Goal: Task Accomplishment & Management: Use online tool/utility

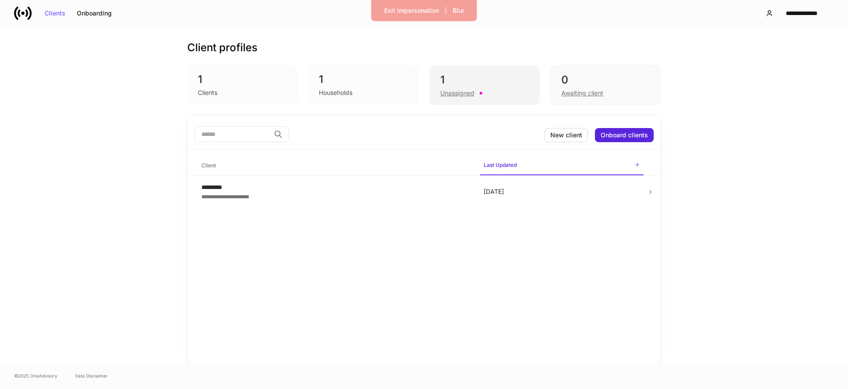
click at [450, 91] on div "Unassigned" at bounding box center [457, 93] width 34 height 9
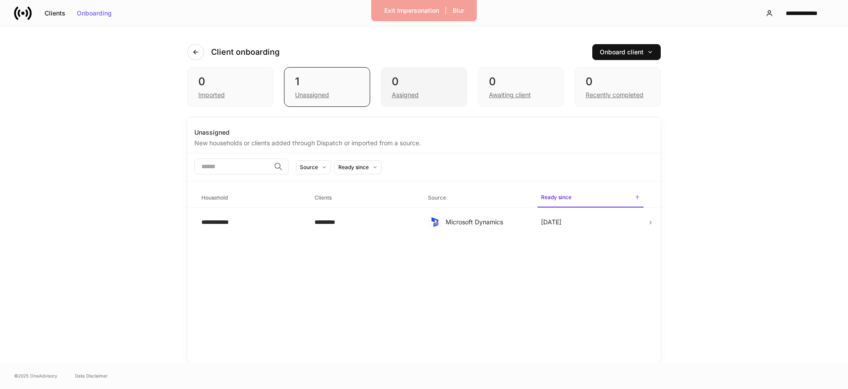
click at [428, 94] on div "Assigned" at bounding box center [424, 94] width 64 height 11
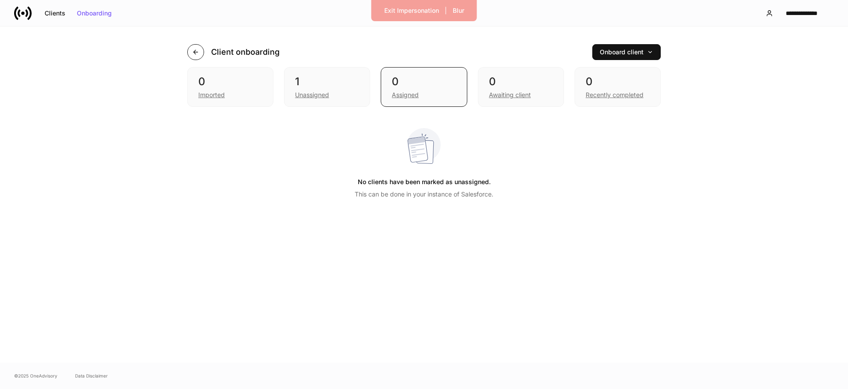
click at [194, 53] on icon "button" at bounding box center [195, 52] width 4 height 4
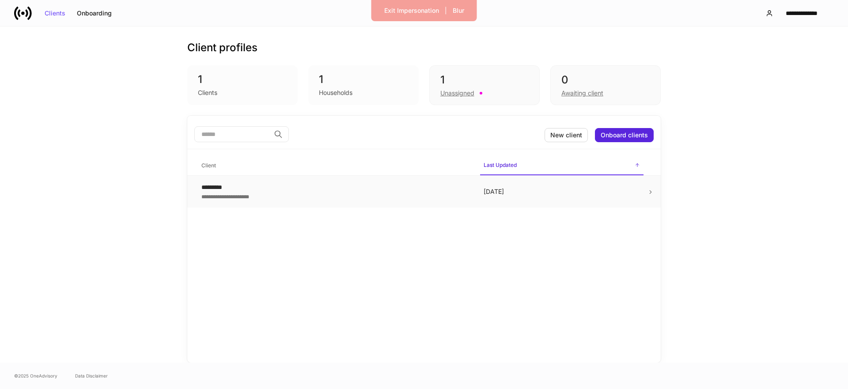
click at [273, 196] on div "**********" at bounding box center [335, 196] width 268 height 9
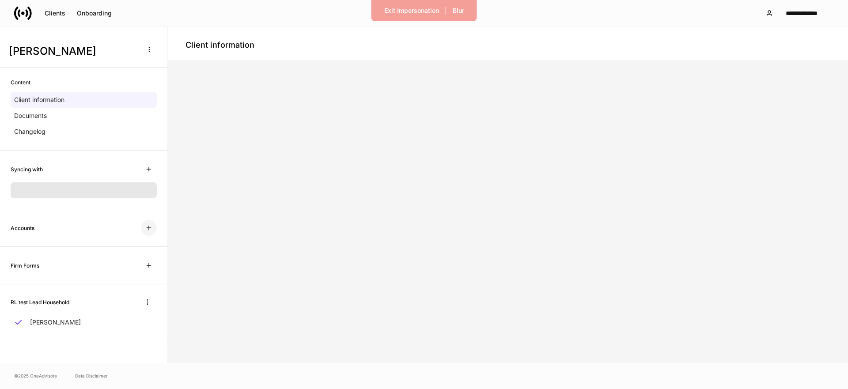
click at [151, 229] on div "Accounts" at bounding box center [83, 228] width 167 height 38
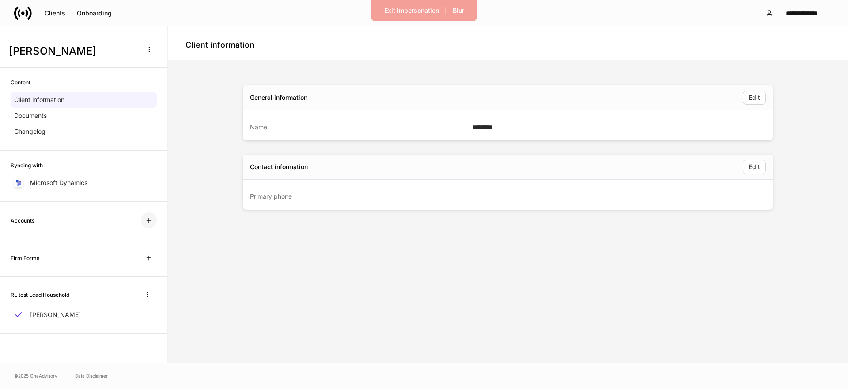
click at [155, 224] on button "button" at bounding box center [149, 220] width 16 height 16
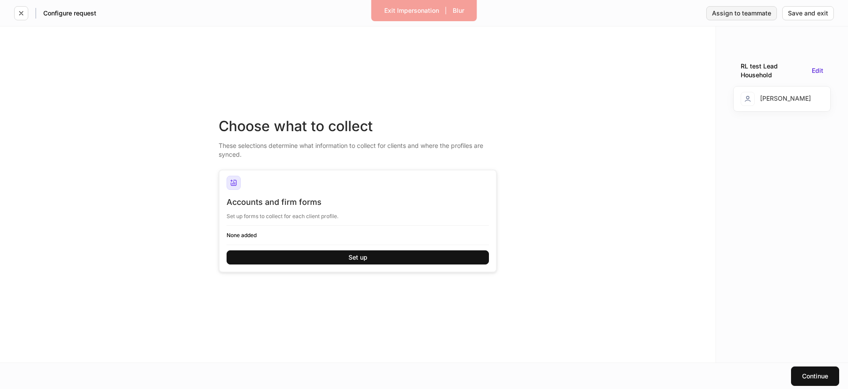
click at [742, 12] on div "Assign to teammate" at bounding box center [741, 13] width 59 height 6
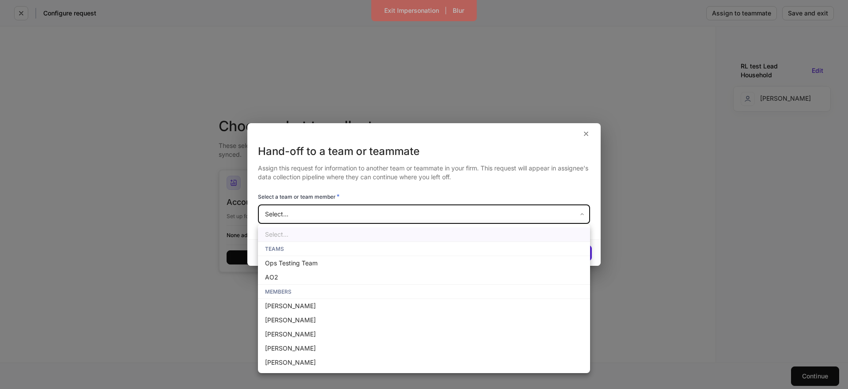
click at [395, 216] on body "Exit Impersonation | Blur Configure request Assign to teammate Save and exit Ch…" at bounding box center [424, 194] width 848 height 389
click at [396, 162] on div at bounding box center [424, 194] width 848 height 389
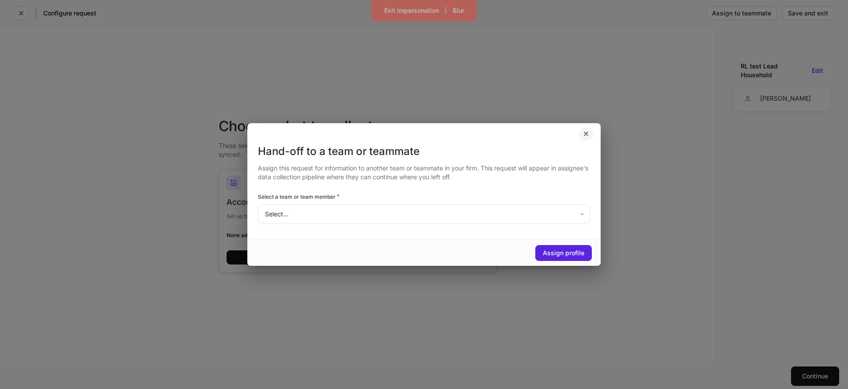
click at [585, 133] on icon "button" at bounding box center [586, 133] width 7 height 7
